Goal: Complete application form

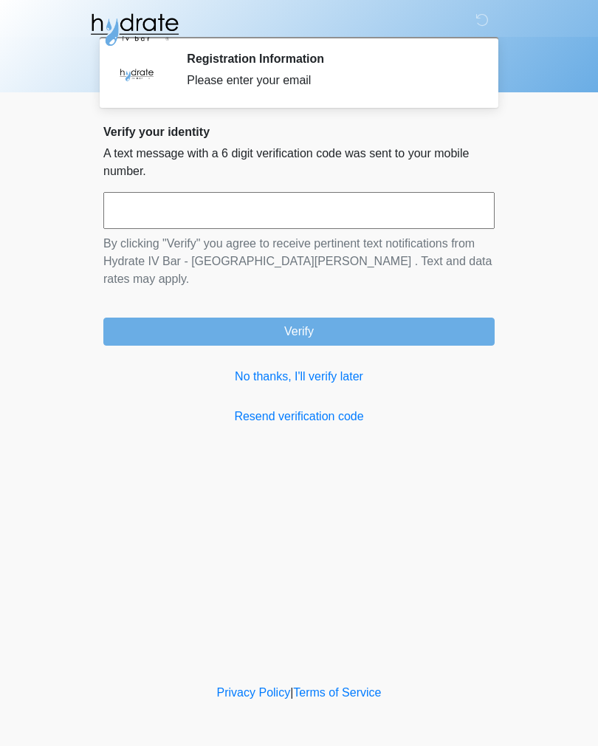
click at [319, 211] on input "text" at bounding box center [299, 210] width 392 height 37
type input "******"
click at [324, 318] on button "Verify" at bounding box center [299, 332] width 392 height 28
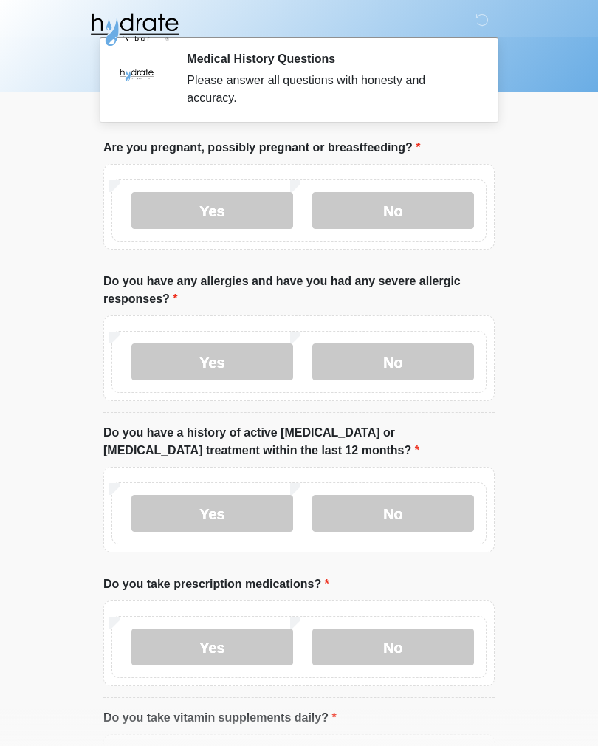
click at [410, 214] on label "No" at bounding box center [394, 210] width 162 height 37
click at [407, 380] on label "No" at bounding box center [394, 362] width 162 height 37
click at [395, 520] on label "No" at bounding box center [394, 513] width 162 height 37
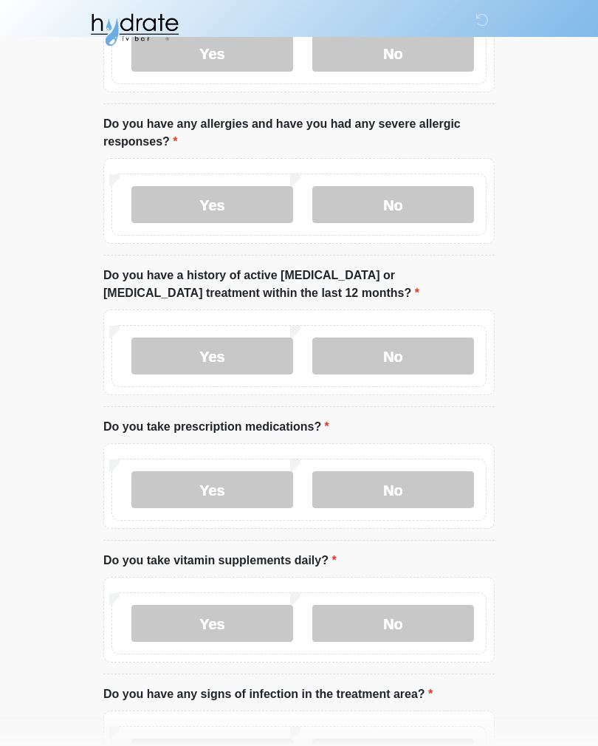
scroll to position [151, 0]
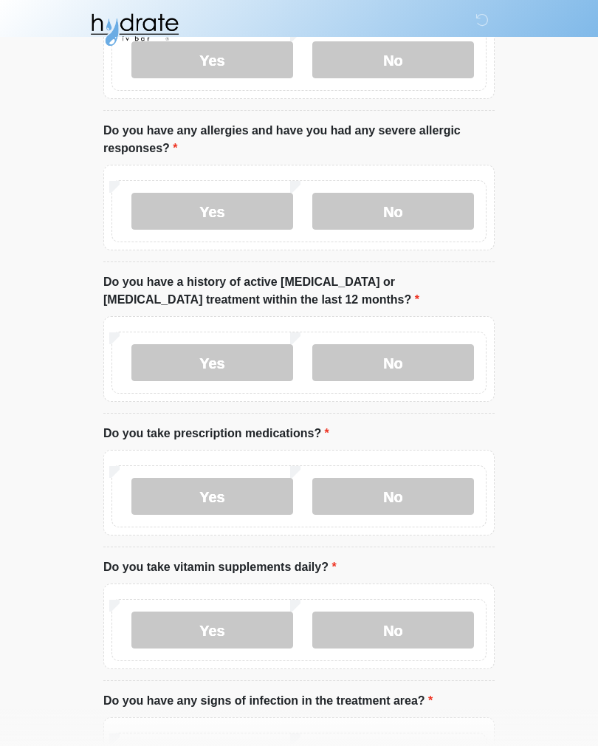
click at [202, 497] on label "Yes" at bounding box center [213, 496] width 162 height 37
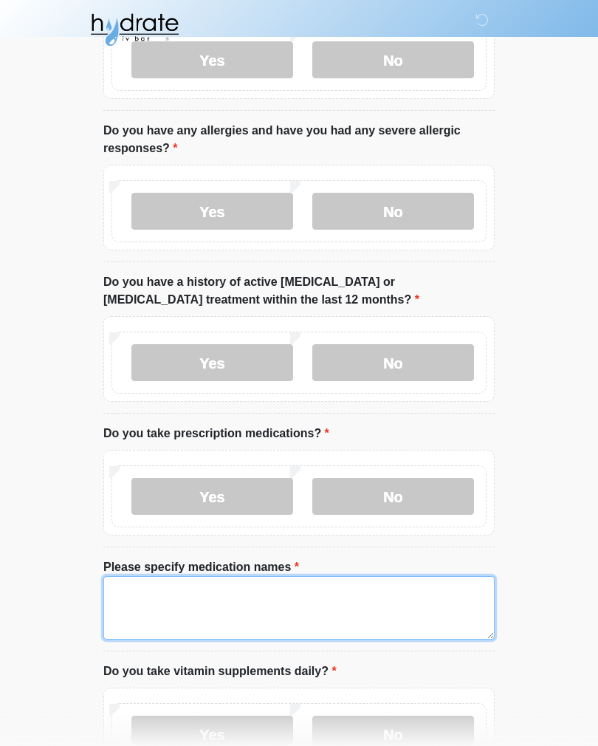
click at [282, 602] on textarea "Please specify medication names" at bounding box center [299, 608] width 392 height 64
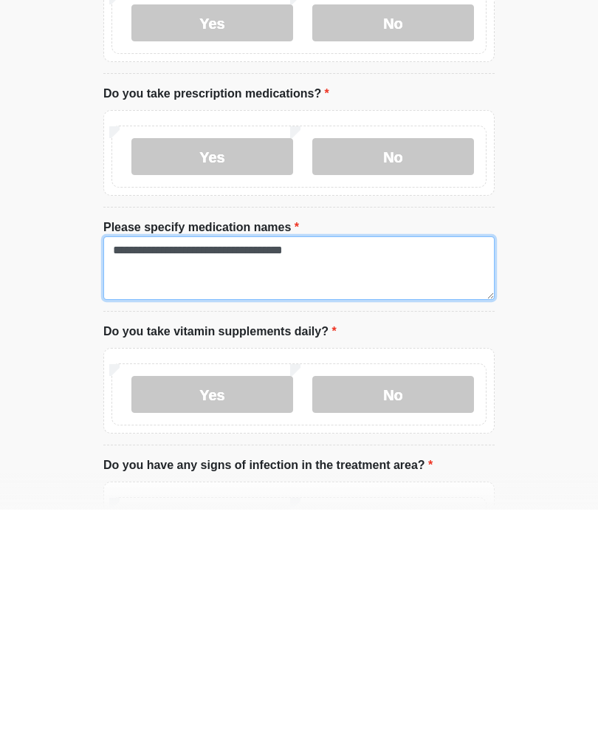
type textarea "**********"
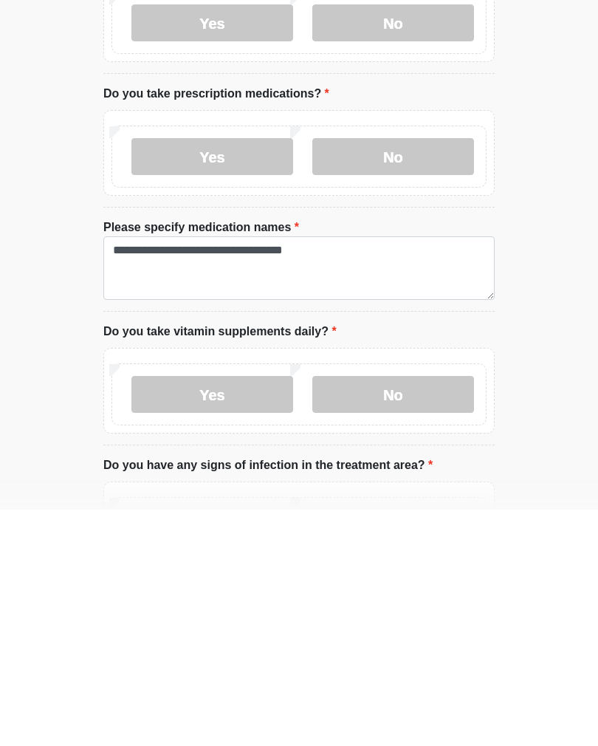
click at [231, 613] on label "Yes" at bounding box center [213, 631] width 162 height 37
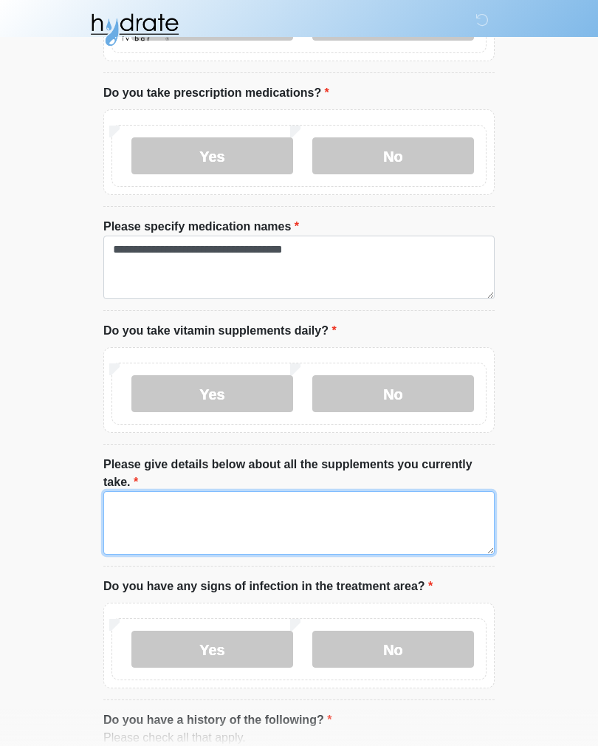
click at [310, 516] on textarea "Please give details below about all the supplements you currently take." at bounding box center [299, 523] width 392 height 64
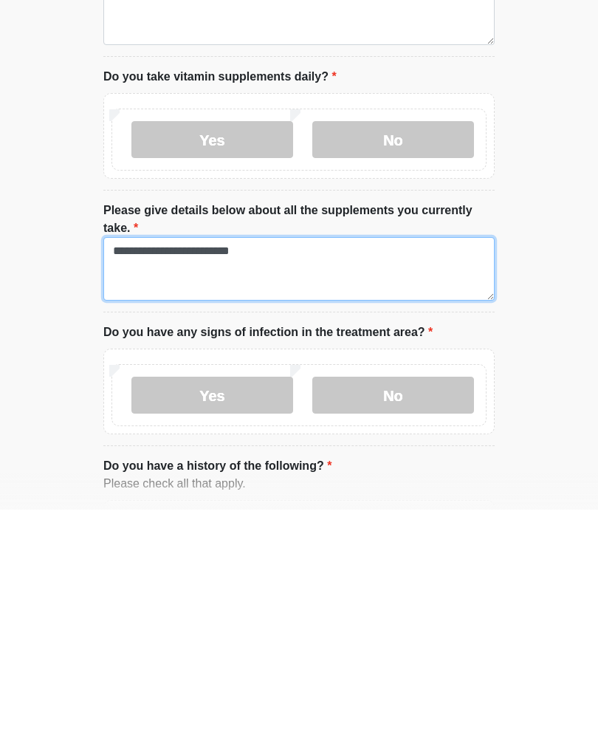
type textarea "**********"
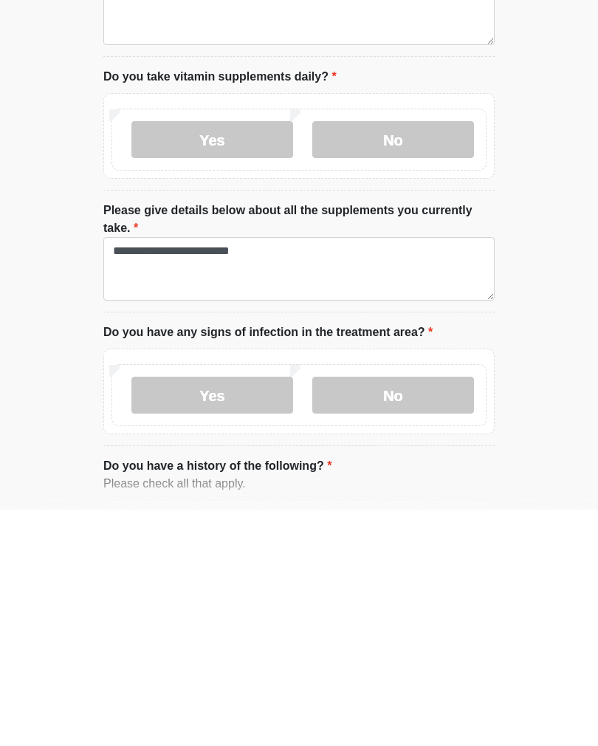
click at [442, 613] on label "No" at bounding box center [394, 631] width 162 height 37
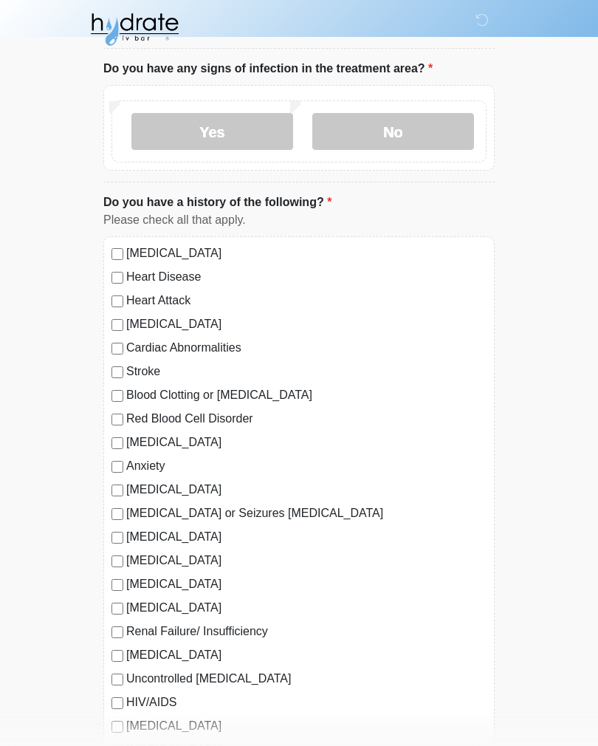
scroll to position [1009, 0]
click at [109, 492] on div "High Blood Pressure Heart Disease Heart Attack Congestive Heart Failure Cardiac…" at bounding box center [299, 635] width 392 height 797
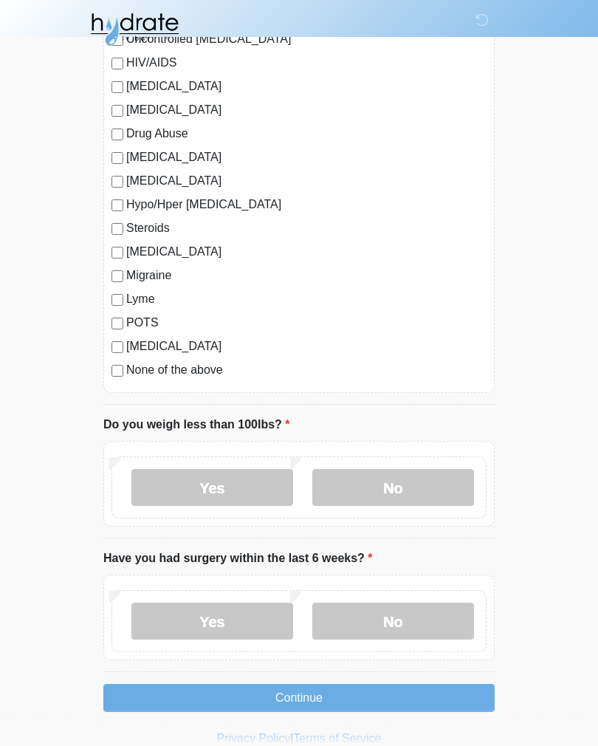
scroll to position [1647, 0]
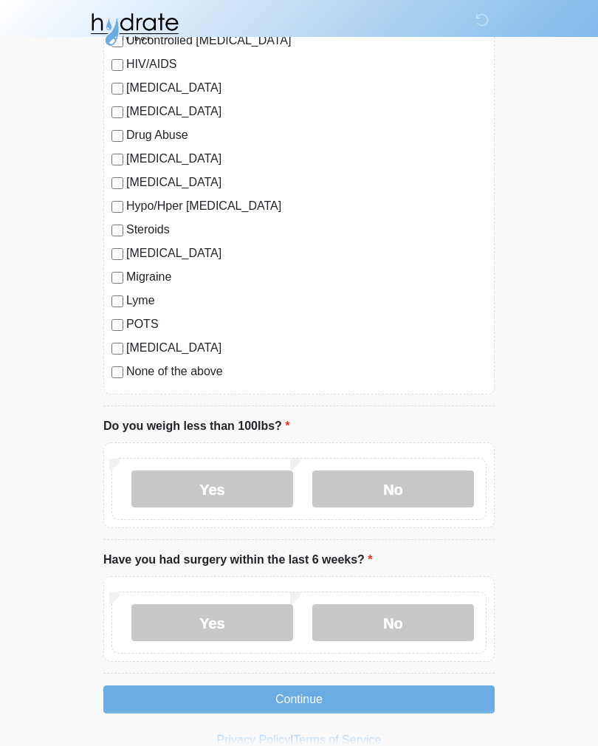
click at [420, 488] on label "No" at bounding box center [394, 489] width 162 height 37
click at [433, 619] on label "No" at bounding box center [394, 622] width 162 height 37
click at [424, 703] on button "Continue" at bounding box center [299, 700] width 392 height 28
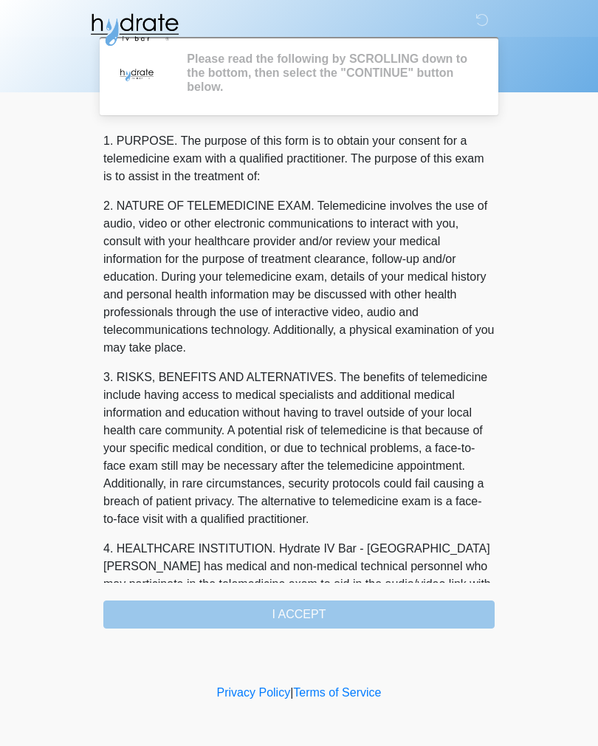
scroll to position [0, 0]
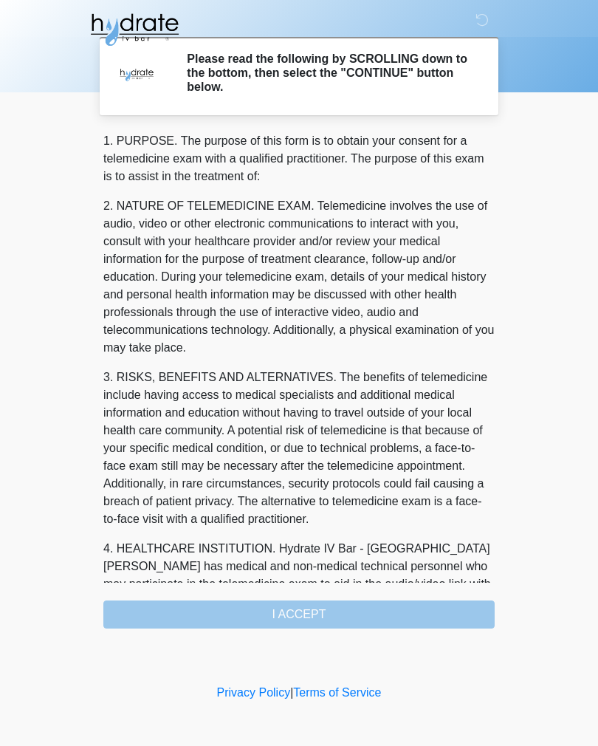
click at [330, 612] on div "1. PURPOSE. The purpose of this form is to obtain your consent for a telemedici…" at bounding box center [299, 380] width 392 height 497
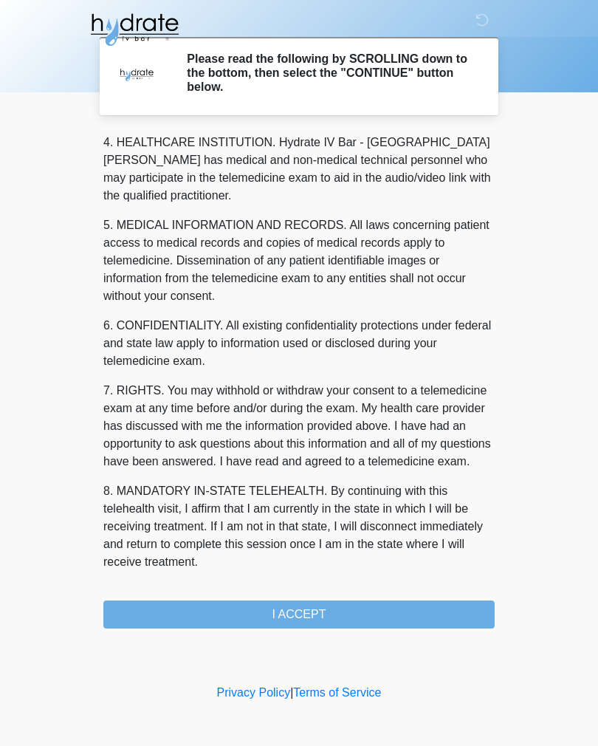
scroll to position [424, 0]
click at [343, 623] on button "I ACCEPT" at bounding box center [299, 615] width 392 height 28
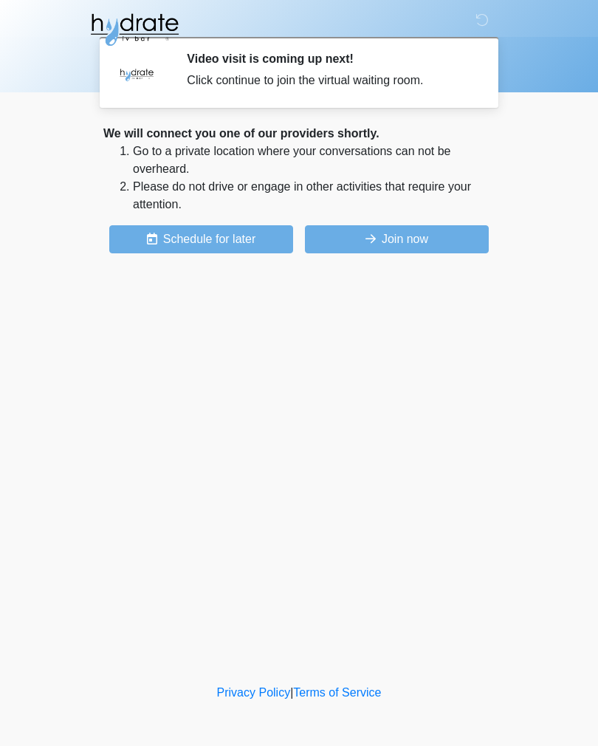
click at [432, 237] on button "Join now" at bounding box center [397, 239] width 184 height 28
